Goal: Task Accomplishment & Management: Manage account settings

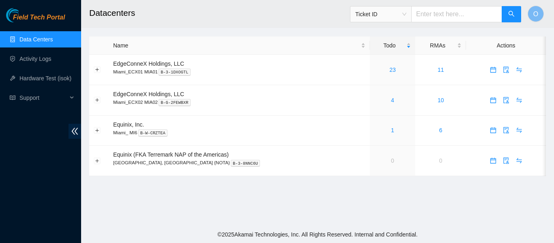
drag, startPoint x: 715, startPoint y: 0, endPoint x: 329, endPoint y: 198, distance: 434.4
click at [329, 198] on main "Datacenters Ticket ID O Name Todo RMAs Actions EdgeConneX Holdings, LLC [GEOGRA…" at bounding box center [317, 113] width 473 height 226
click at [311, 71] on p "Miami_ECX01 MIA01 B-3-1DXOGTL" at bounding box center [239, 71] width 252 height 7
click at [389, 69] on link "23" at bounding box center [392, 69] width 6 height 6
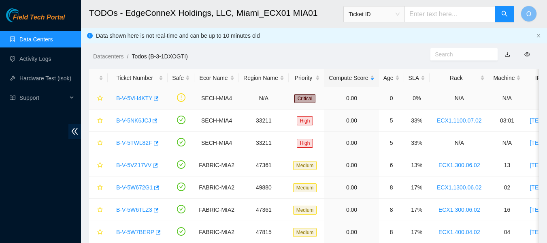
click at [140, 100] on link "B-V-5VH4KTY" at bounding box center [134, 98] width 36 height 6
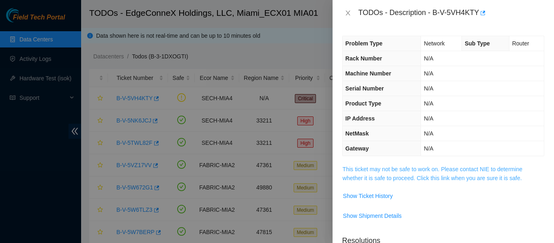
click at [428, 175] on link "This ticket may not be safe to work on. Please contact NIE to determine whether…" at bounding box center [432, 173] width 180 height 15
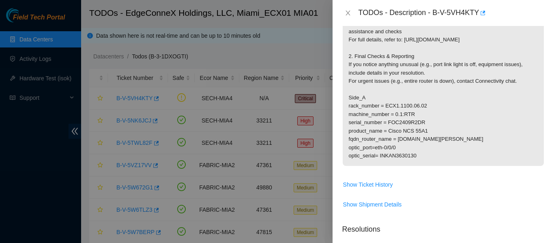
scroll to position [175, 0]
click at [375, 190] on span "Show Ticket History" at bounding box center [368, 185] width 50 height 9
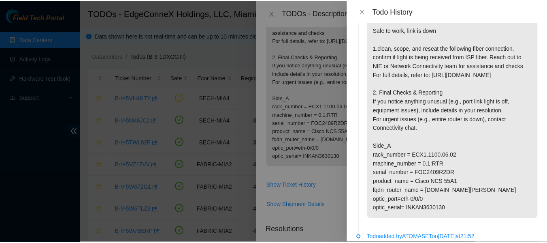
scroll to position [24, 0]
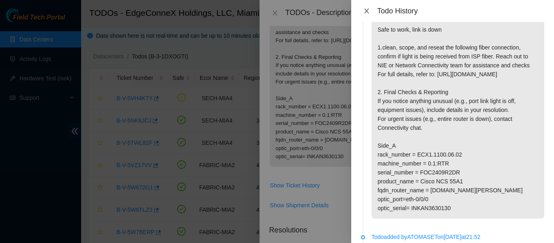
click at [369, 13] on icon "close" at bounding box center [366, 11] width 6 height 6
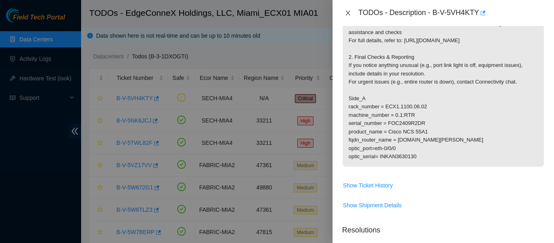
click at [350, 15] on icon "close" at bounding box center [347, 13] width 6 height 6
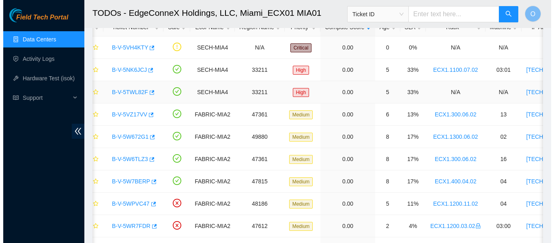
scroll to position [60, 0]
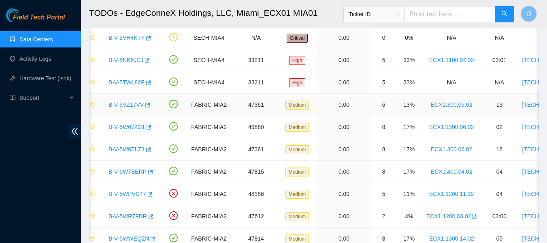
click at [128, 105] on link "B-V-5VZ17VV" at bounding box center [126, 104] width 35 height 6
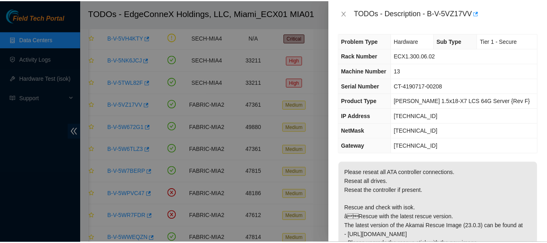
scroll to position [0, 0]
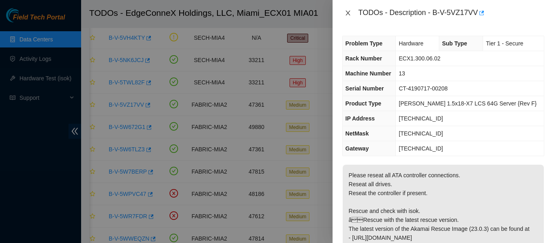
click at [349, 15] on icon "close" at bounding box center [347, 13] width 4 height 5
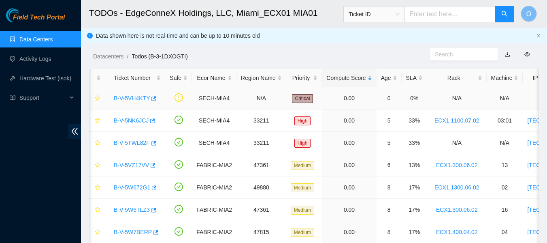
click at [133, 95] on link "B-V-5VH4KTY" at bounding box center [132, 98] width 36 height 6
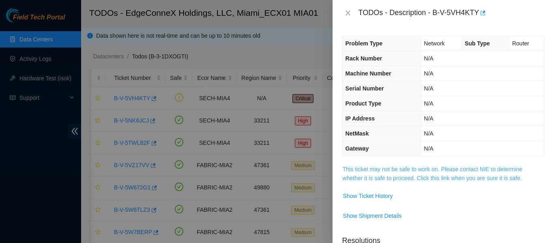
click at [419, 175] on link "This ticket may not be safe to work on. Please contact NIE to determine whether…" at bounding box center [432, 173] width 180 height 15
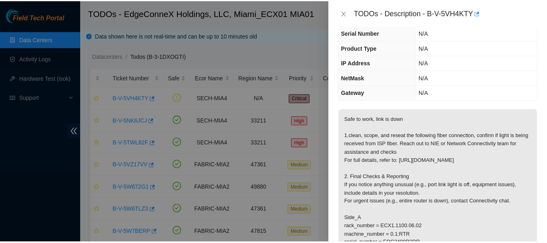
scroll to position [56, 0]
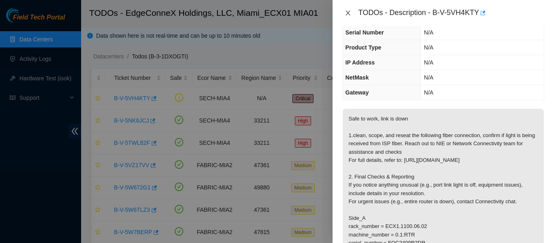
click at [346, 12] on icon "close" at bounding box center [347, 13] width 6 height 6
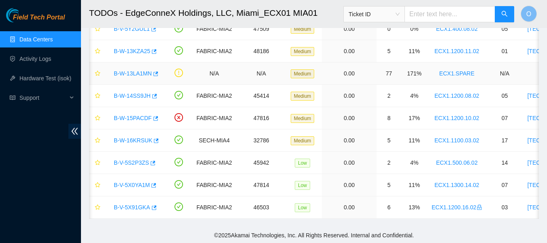
scroll to position [388, 0]
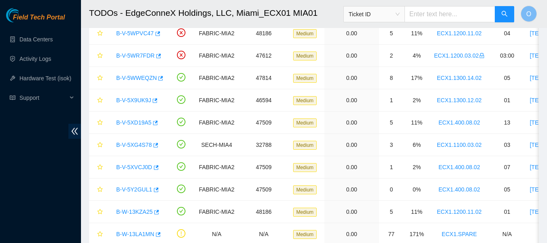
scroll to position [220, 0]
click at [48, 36] on link "Data Centers" at bounding box center [35, 39] width 33 height 6
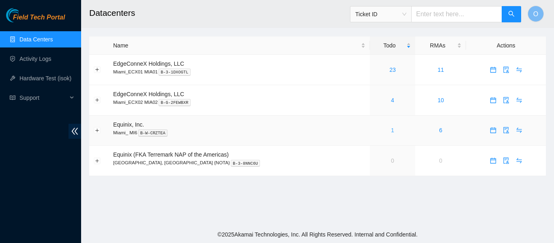
click at [391, 130] on link "1" at bounding box center [392, 130] width 3 height 6
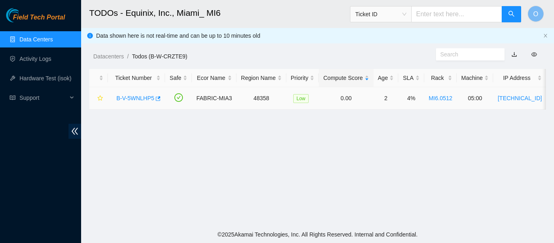
click at [141, 100] on link "B-V-5WNLHP5" at bounding box center [135, 98] width 38 height 6
